Goal: Information Seeking & Learning: Learn about a topic

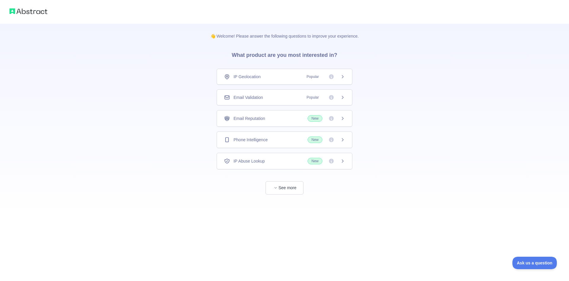
click at [421, 87] on div "👋 Welcome! Please answer the following questions to improve your experience. Wh…" at bounding box center [284, 109] width 569 height 218
click at [275, 104] on div "Email Validation Popular" at bounding box center [285, 98] width 136 height 16
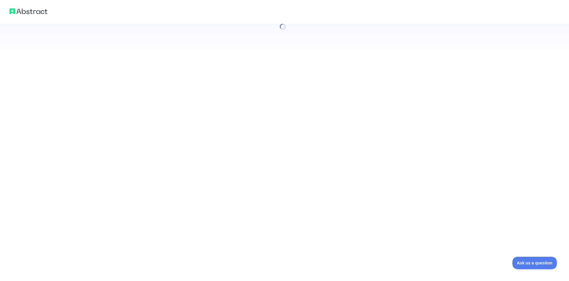
click at [346, 94] on div at bounding box center [284, 140] width 569 height 281
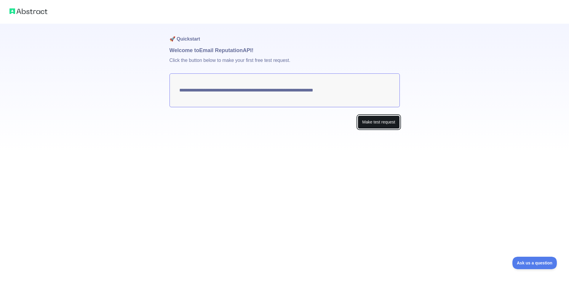
click at [386, 125] on button "Make test request" at bounding box center [379, 122] width 42 height 13
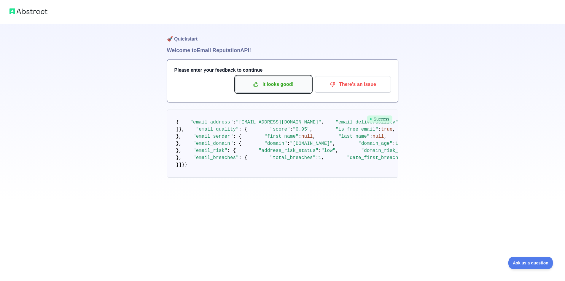
click at [290, 79] on p "It looks good!" at bounding box center [273, 84] width 67 height 10
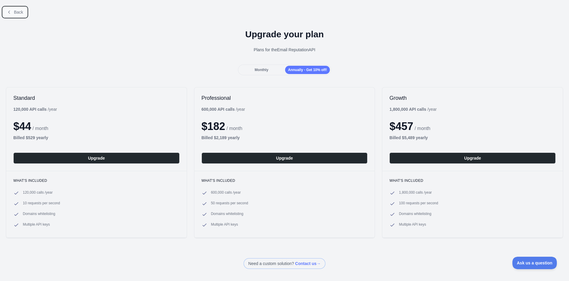
click at [13, 9] on button "Back" at bounding box center [15, 12] width 24 height 10
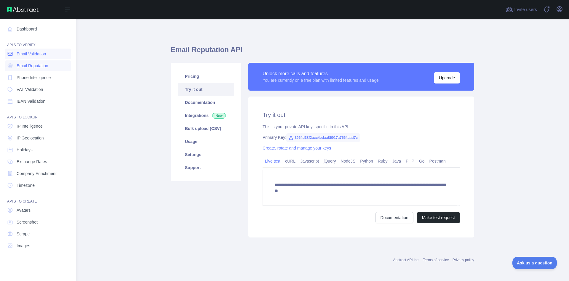
click at [47, 56] on link "Email Validation" at bounding box center [38, 54] width 66 height 11
click at [42, 65] on span "Email Reputation" at bounding box center [33, 66] width 32 height 6
click at [47, 55] on link "Email Validation" at bounding box center [38, 54] width 66 height 11
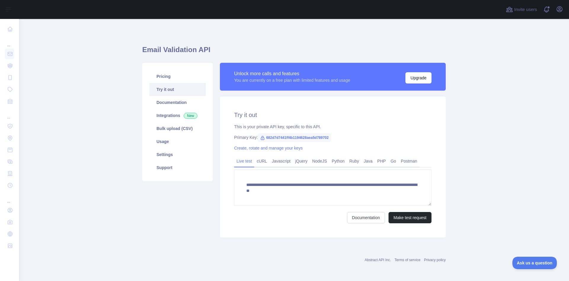
click at [430, 124] on div "**********" at bounding box center [333, 167] width 226 height 141
click at [263, 162] on link "cURL" at bounding box center [261, 160] width 15 height 9
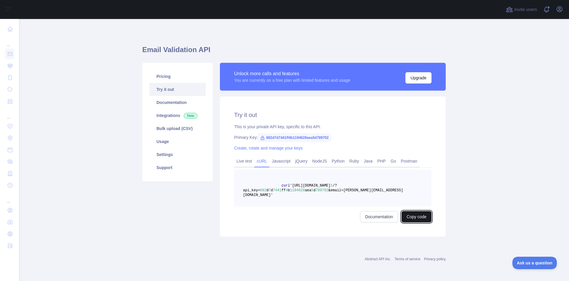
click at [421, 213] on button "Copy code" at bounding box center [417, 216] width 30 height 11
click at [249, 160] on link "Live test" at bounding box center [244, 160] width 20 height 9
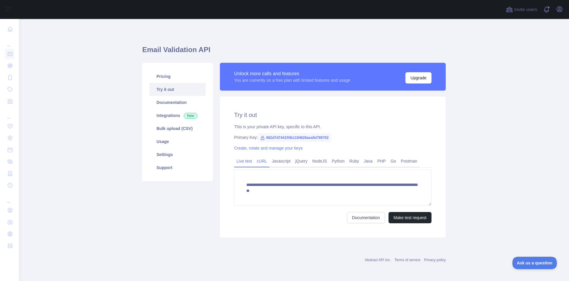
click at [261, 159] on link "cURL" at bounding box center [261, 160] width 15 height 9
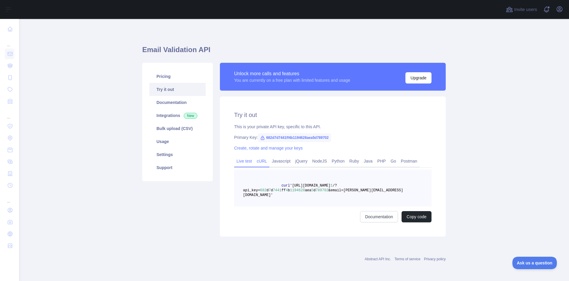
click at [247, 163] on link "Live test" at bounding box center [244, 160] width 20 height 9
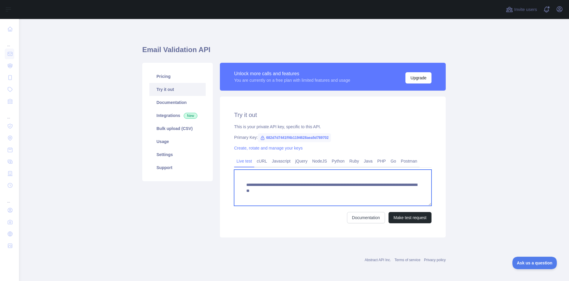
drag, startPoint x: 410, startPoint y: 195, endPoint x: 244, endPoint y: 176, distance: 167.9
click at [244, 176] on textarea "**********" at bounding box center [332, 188] width 197 height 36
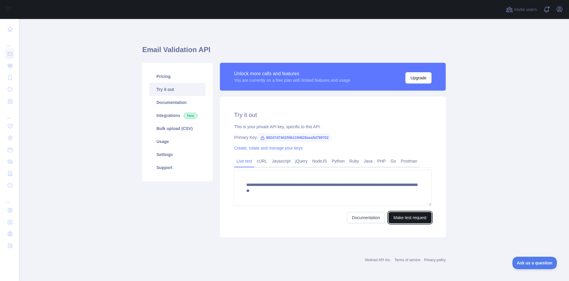
click at [396, 218] on button "Make test request" at bounding box center [410, 217] width 43 height 11
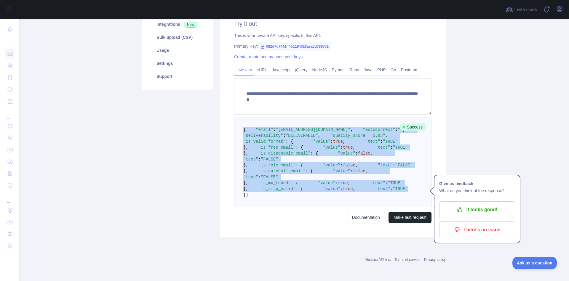
scroll to position [222, 0]
drag, startPoint x: 242, startPoint y: 90, endPoint x: 313, endPoint y: 197, distance: 128.2
click at [313, 197] on pre "{ "email" : "[PERSON_NAME][EMAIL_ADDRESS][DOMAIN_NAME]" , "autocorrect" : "" , …" at bounding box center [332, 163] width 197 height 90
copy code "{ "email" : "[PERSON_NAME][EMAIL_ADDRESS][DOMAIN_NAME]" , "autocorrect" : "" , …"
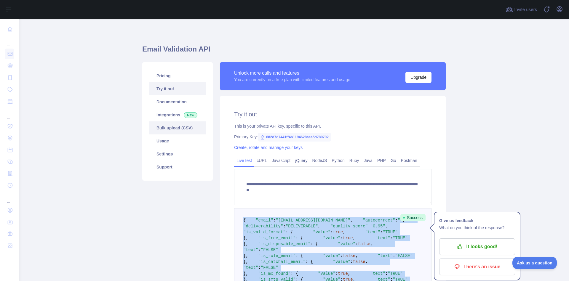
scroll to position [0, 0]
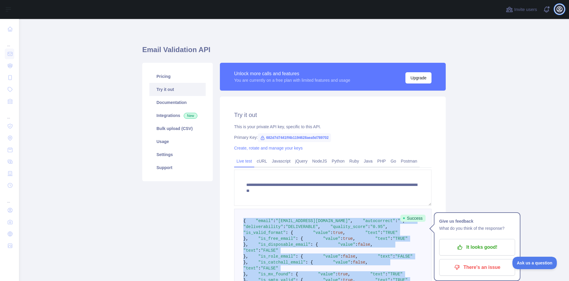
click at [558, 11] on icon "button" at bounding box center [559, 9] width 5 height 5
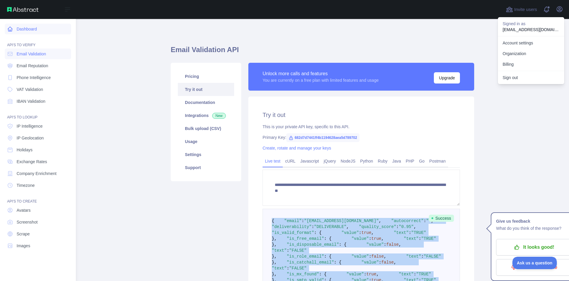
click at [27, 32] on link "Dashboard" at bounding box center [38, 29] width 66 height 11
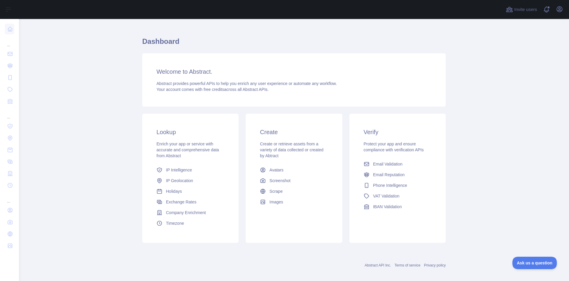
scroll to position [14, 0]
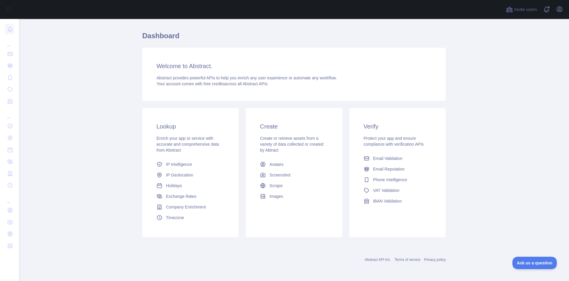
drag, startPoint x: 410, startPoint y: 124, endPoint x: 398, endPoint y: 132, distance: 14.1
click at [410, 124] on h3 "Verify" at bounding box center [398, 126] width 68 height 8
drag, startPoint x: 374, startPoint y: 137, endPoint x: 375, endPoint y: 130, distance: 6.8
click at [375, 135] on div "Verify Protect your app and ensure compliance with verification APIs Email Vali…" at bounding box center [397, 164] width 96 height 113
click at [410, 160] on link "Email Validation" at bounding box center [397, 158] width 73 height 11
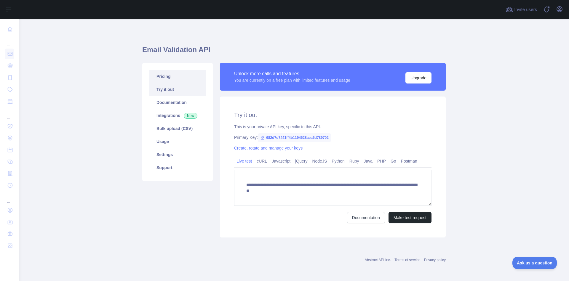
click at [176, 77] on link "Pricing" at bounding box center [177, 76] width 56 height 13
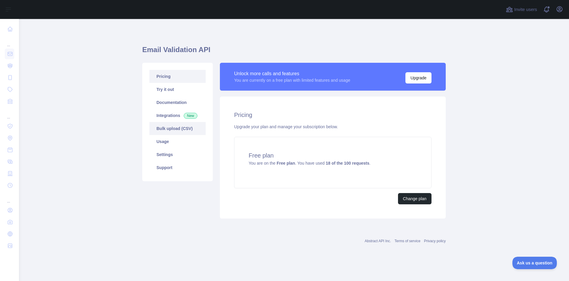
click at [172, 132] on link "Bulk upload (CSV)" at bounding box center [177, 128] width 56 height 13
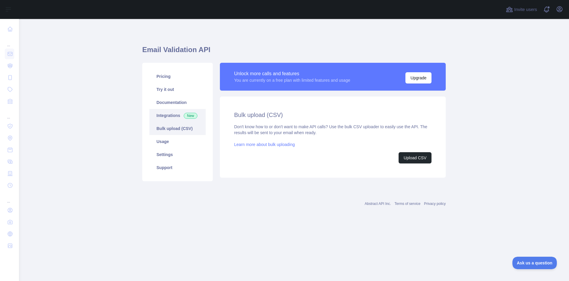
click at [177, 111] on link "Integrations New" at bounding box center [177, 115] width 56 height 13
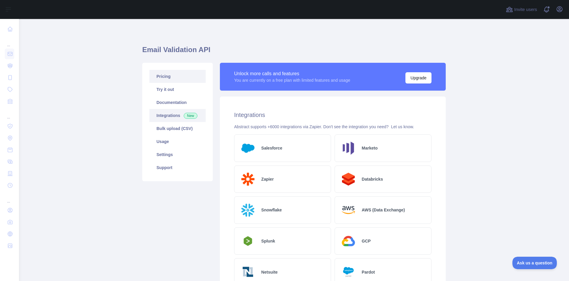
click at [189, 80] on link "Pricing" at bounding box center [177, 76] width 56 height 13
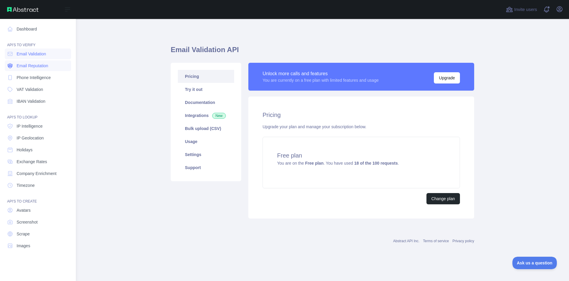
click at [30, 67] on span "Email Reputation" at bounding box center [33, 66] width 32 height 6
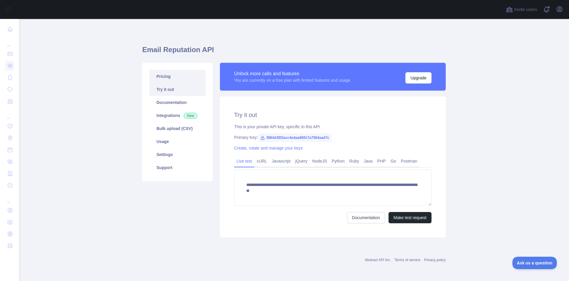
click at [180, 76] on link "Pricing" at bounding box center [177, 76] width 56 height 13
